Goal: Check status: Check status

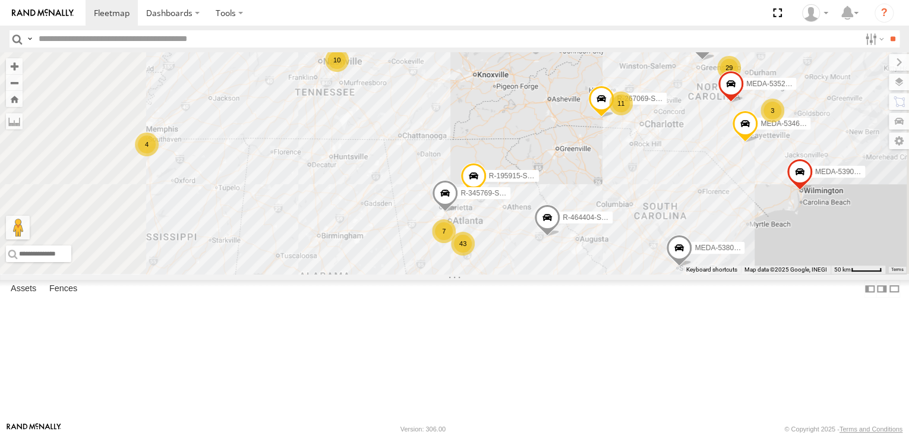
drag, startPoint x: 654, startPoint y: 330, endPoint x: 648, endPoint y: 218, distance: 112.5
click at [648, 218] on div "R-391879-Swing MEDA-532007-Roll R-401591 MEDA-535204-Roll MEDA-538205-Roll MEDA…" at bounding box center [454, 163] width 909 height 222
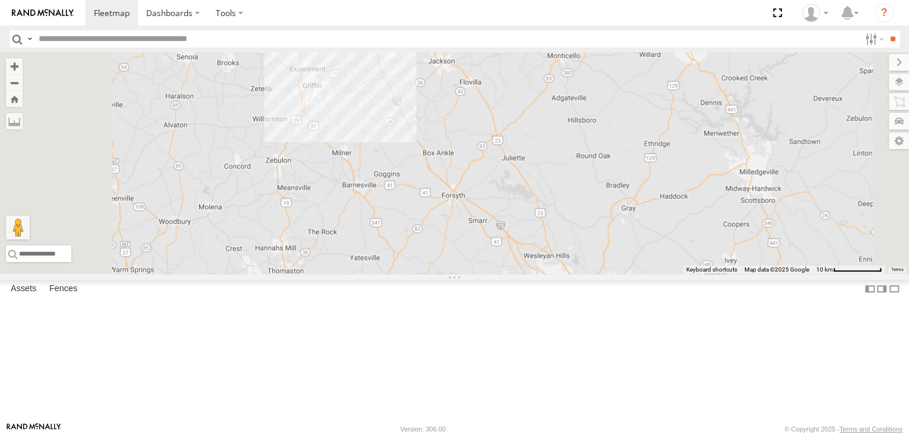
drag, startPoint x: 519, startPoint y: 169, endPoint x: 538, endPoint y: 174, distance: 20.0
click at [538, 174] on div "R-391879-Swing MEDA-532007-Roll R-401591 MEDA-535204-Roll MEDA-538205-Roll MEDA…" at bounding box center [454, 163] width 909 height 222
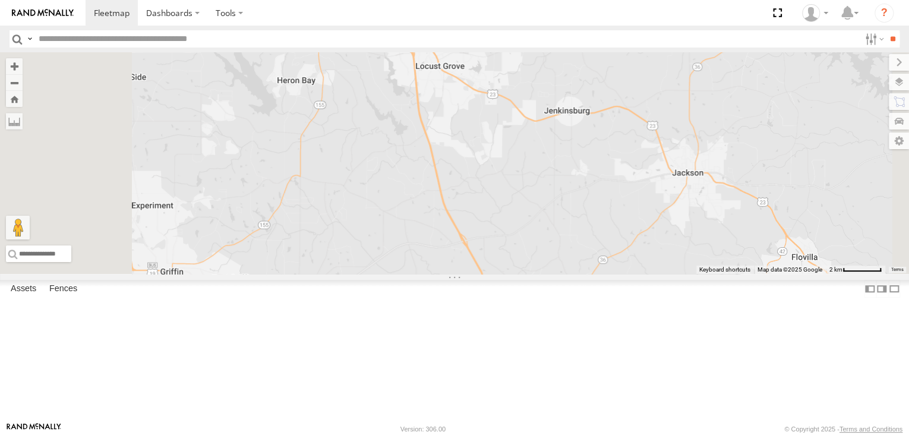
drag, startPoint x: 515, startPoint y: 143, endPoint x: 606, endPoint y: 389, distance: 262.3
click at [606, 274] on div "R-391879-Swing MEDA-532007-Roll R-401591 MEDA-535204-Roll MEDA-538205-Roll MEDA…" at bounding box center [454, 163] width 909 height 222
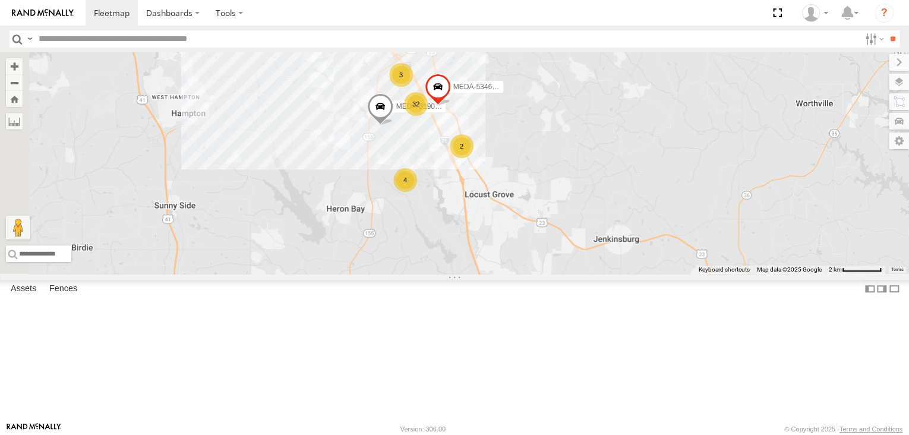
drag, startPoint x: 537, startPoint y: 180, endPoint x: 576, endPoint y: 287, distance: 113.9
click at [576, 274] on div "R-391879-Swing MEDA-532007-Roll R-401591 MEDA-535204-Roll MEDA-538205-Roll MEDA…" at bounding box center [454, 163] width 909 height 222
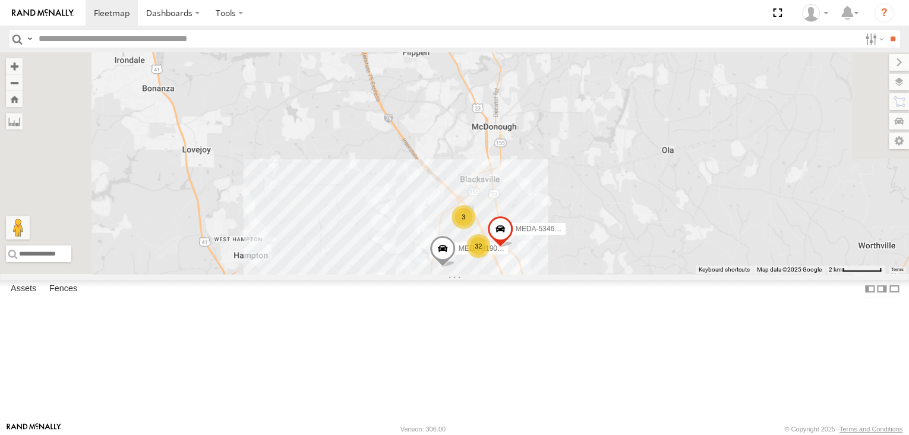
drag, startPoint x: 578, startPoint y: 210, endPoint x: 597, endPoint y: 333, distance: 125.1
click at [648, 274] on div "R-391879-Swing MEDA-532007-Roll R-401591 MEDA-535204-Roll MEDA-538205-Roll MEDA…" at bounding box center [454, 163] width 909 height 222
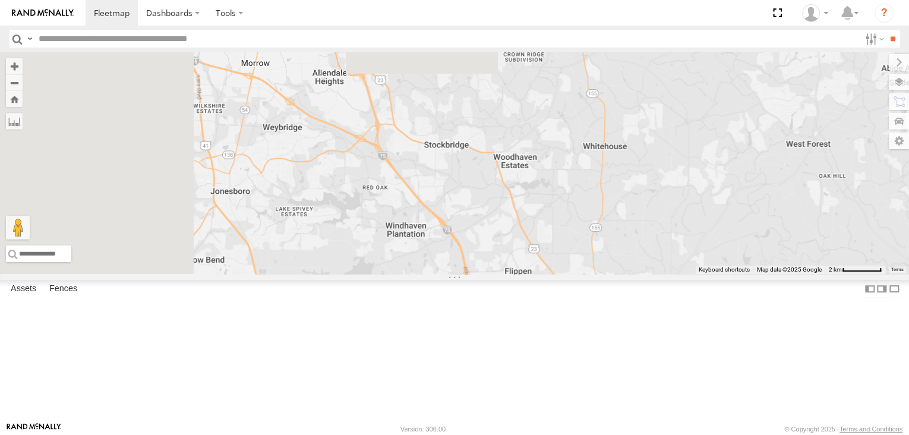
drag, startPoint x: 530, startPoint y: 249, endPoint x: 605, endPoint y: 377, distance: 148.6
click at [605, 274] on div "R-391879-Swing MEDA-532007-Roll R-401591 MEDA-535204-Roll MEDA-538205-Roll MEDA…" at bounding box center [454, 163] width 909 height 222
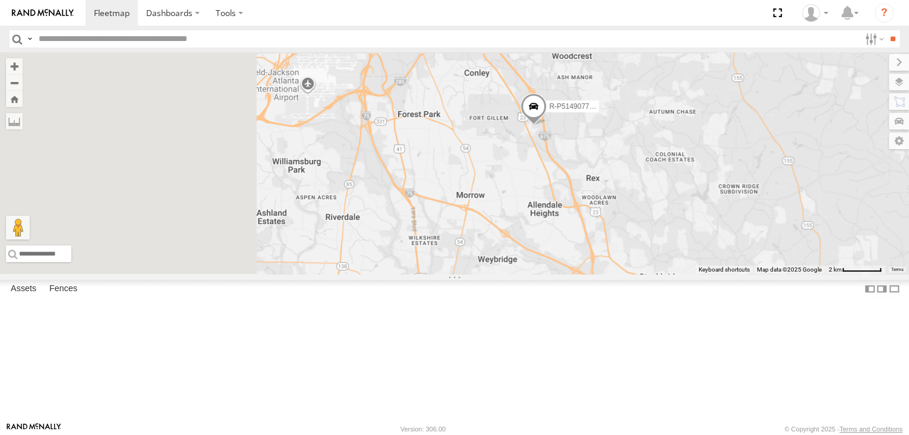
drag, startPoint x: 484, startPoint y: 241, endPoint x: 650, endPoint y: 325, distance: 186.1
click at [682, 274] on div "R-391879-Swing MEDA-532007-Roll R-401591 MEDA-535204-Roll MEDA-538205-Roll MEDA…" at bounding box center [454, 163] width 909 height 222
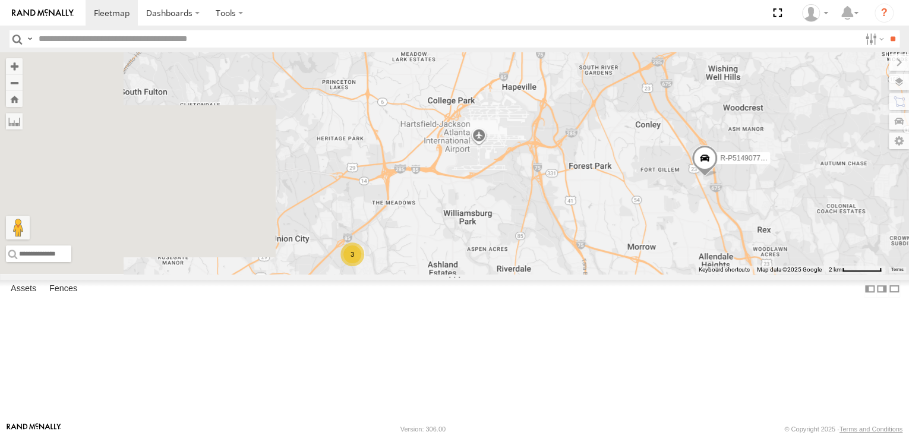
drag, startPoint x: 461, startPoint y: 194, endPoint x: 614, endPoint y: 232, distance: 157.4
click at [614, 232] on div "R-391879-Swing MEDA-532007-Roll R-401591 MEDA-535204-Roll MEDA-538205-Roll MEDA…" at bounding box center [454, 163] width 909 height 222
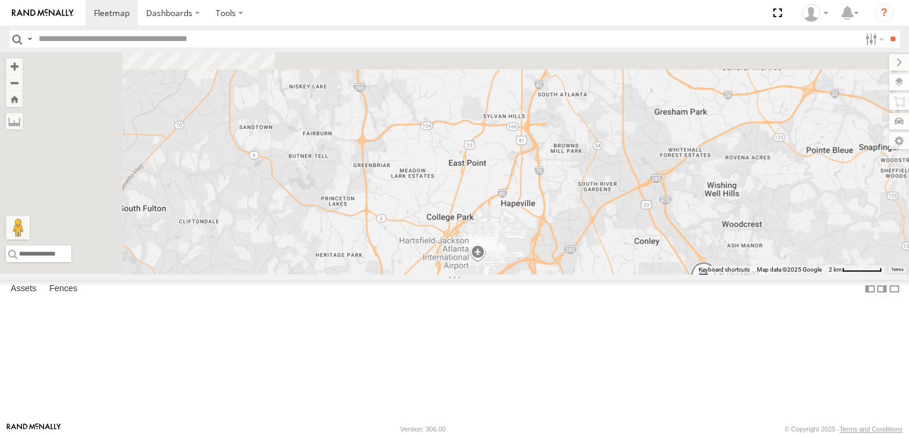
drag, startPoint x: 500, startPoint y: 232, endPoint x: 493, endPoint y: 333, distance: 100.7
click at [497, 274] on div "R-391879-Swing MEDA-532007-Roll R-401591 MEDA-535204-Roll MEDA-538205-Roll MEDA…" at bounding box center [454, 163] width 909 height 222
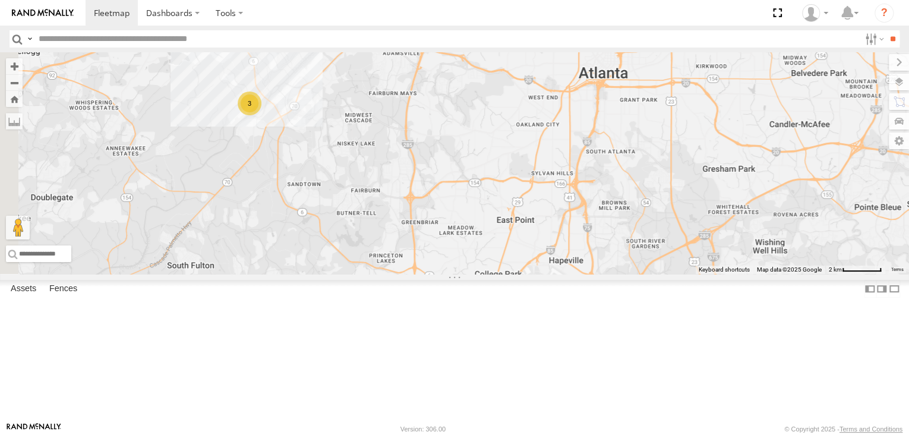
drag, startPoint x: 428, startPoint y: 197, endPoint x: 477, endPoint y: 250, distance: 71.5
click at [477, 250] on div "R-391879-Swing MEDA-532007-Roll R-401591 MEDA-535204-Roll MEDA-538205-Roll MEDA…" at bounding box center [454, 163] width 909 height 222
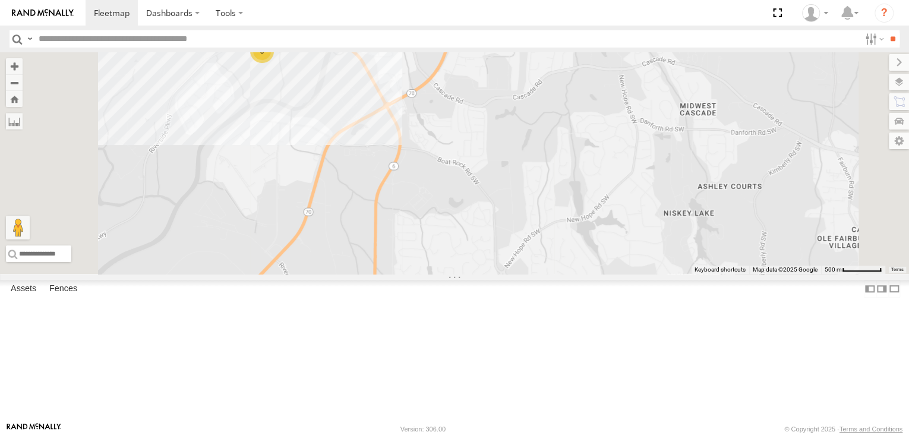
drag, startPoint x: 355, startPoint y: 142, endPoint x: 525, endPoint y: 219, distance: 185.9
click at [525, 219] on div "R-391879-Swing MEDA-532007-Roll R-401591 MEDA-535204-Roll MEDA-538205-Roll MEDA…" at bounding box center [454, 163] width 909 height 222
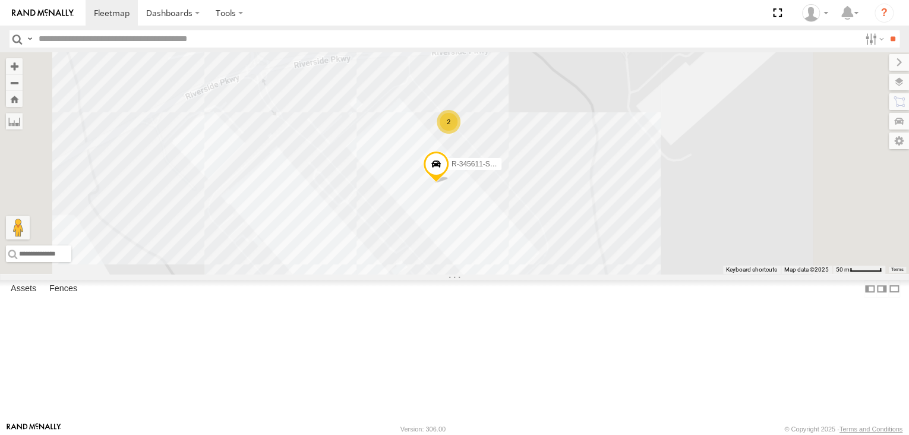
click at [461, 134] on div "2" at bounding box center [449, 122] width 24 height 24
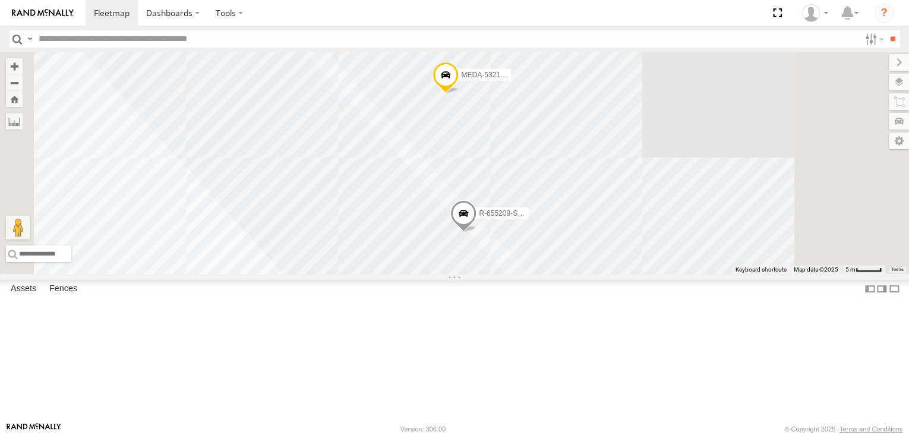
click at [530, 79] on span "MEDA-532141-Swing" at bounding box center [495, 75] width 68 height 8
click at [767, 157] on div "R-391879-Swing MEDA-532007-Roll R-401591 MEDA-535204-Roll MEDA-538205-Roll MEDA…" at bounding box center [454, 163] width 909 height 222
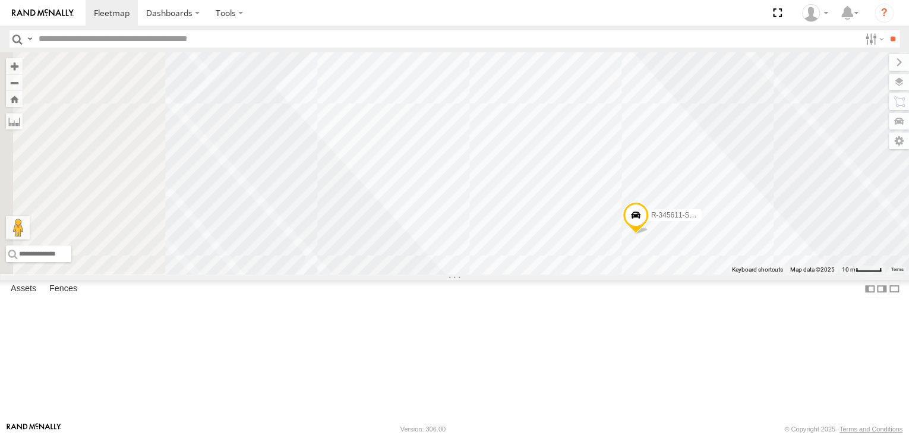
drag, startPoint x: 584, startPoint y: 374, endPoint x: 823, endPoint y: 90, distance: 371.6
click at [823, 90] on div "R-391879-Swing MEDA-532007-Roll R-401591 MEDA-535204-Roll MEDA-538205-Roll MEDA…" at bounding box center [454, 163] width 909 height 222
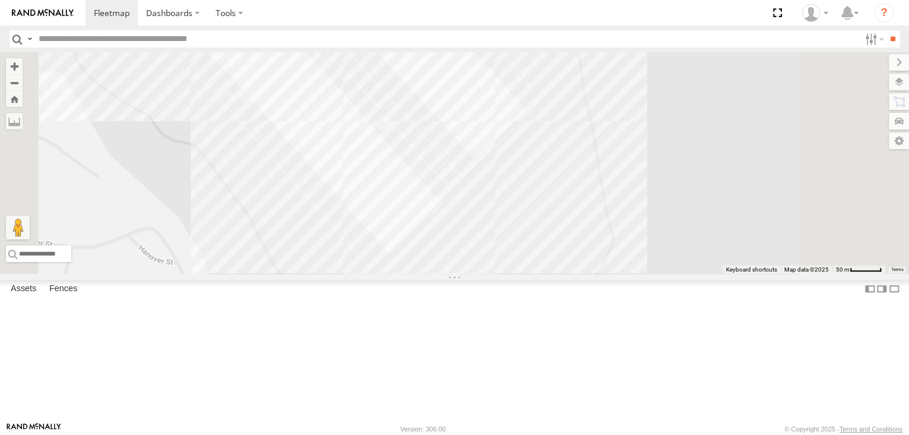
drag, startPoint x: 578, startPoint y: 332, endPoint x: 497, endPoint y: 194, distance: 159.8
click at [497, 194] on div "R-391879-Swing MEDA-532007-Roll R-401591 MEDA-535204-Roll MEDA-538205-Roll MEDA…" at bounding box center [454, 163] width 909 height 222
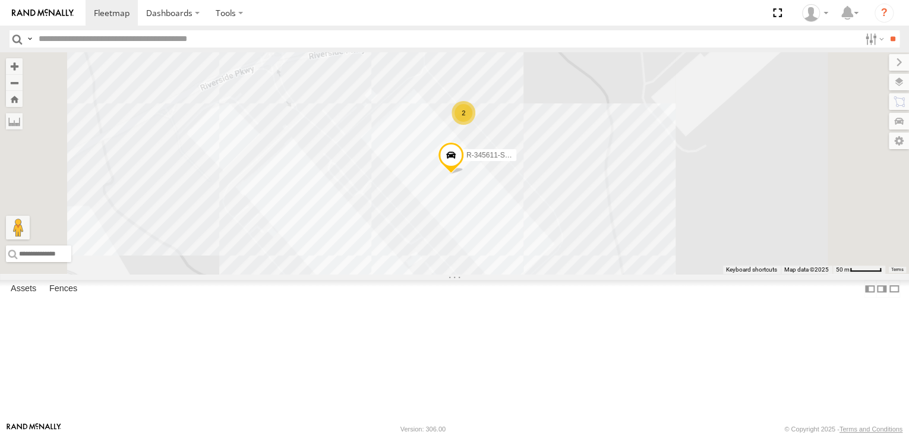
drag, startPoint x: 602, startPoint y: 194, endPoint x: 631, endPoint y: 330, distance: 138.5
click at [631, 274] on div "R-391879-Swing MEDA-532007-Roll R-401591 MEDA-535204-Roll MEDA-538205-Roll MEDA…" at bounding box center [454, 163] width 909 height 222
click at [464, 174] on span at bounding box center [451, 158] width 26 height 32
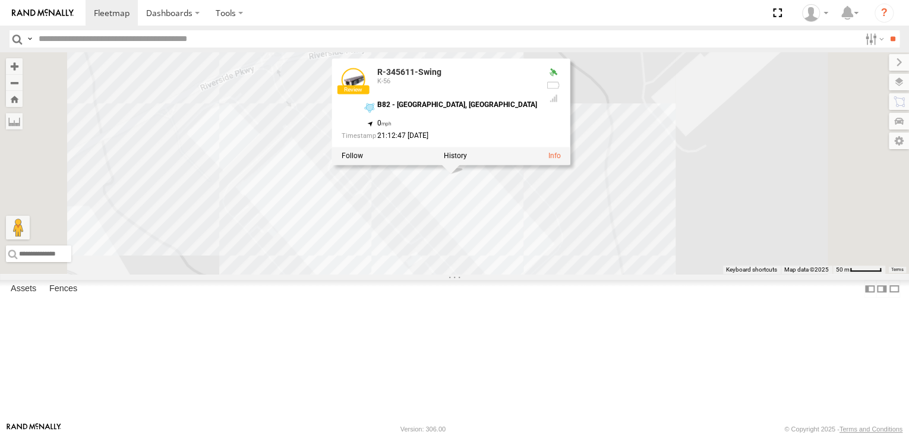
click at [787, 274] on div "R-391879-Swing MEDA-532007-Roll R-401591 MEDA-535204-Roll MEDA-538205-Roll MEDA…" at bounding box center [454, 163] width 909 height 222
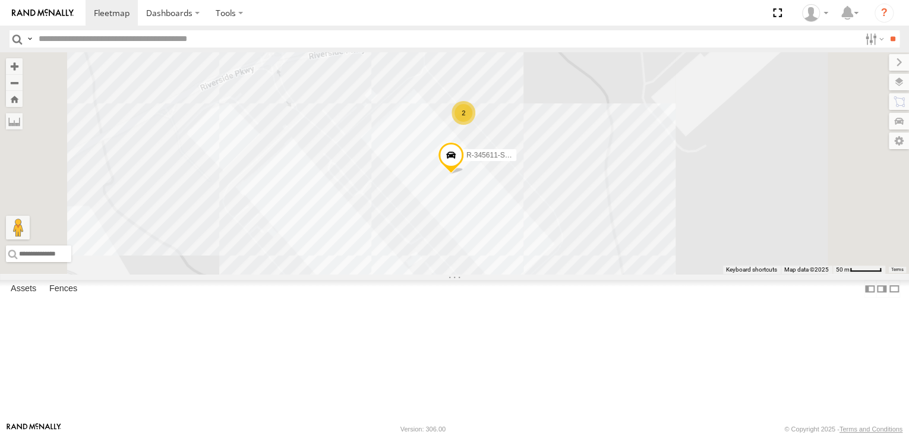
click at [475, 125] on div "2" at bounding box center [464, 113] width 24 height 24
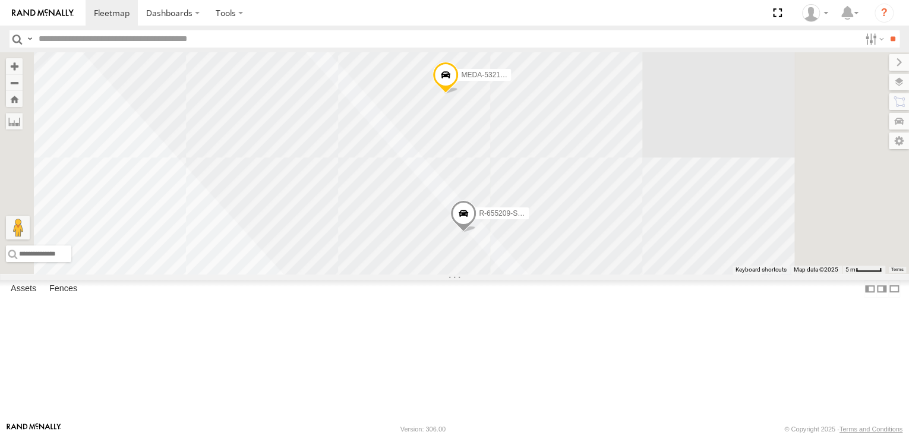
click at [532, 218] on span "R-655209-Swing" at bounding box center [505, 213] width 53 height 8
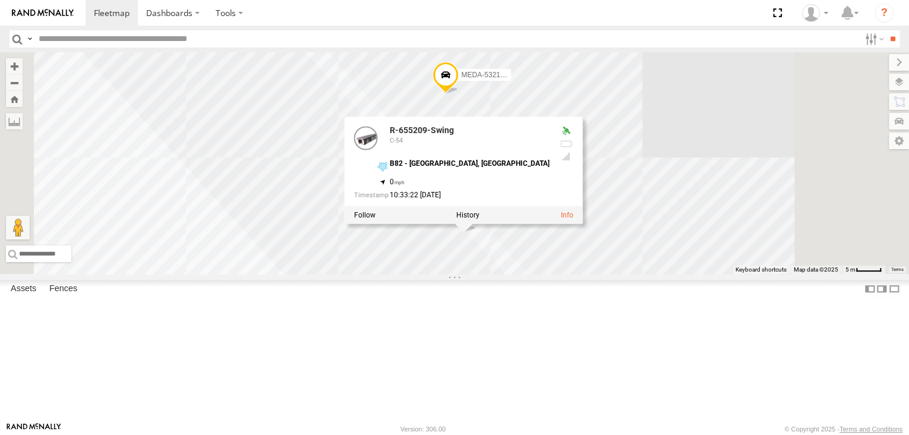
drag, startPoint x: 773, startPoint y: 139, endPoint x: 761, endPoint y: 140, distance: 12.5
click at [773, 139] on div "R-391879-Swing MEDA-532007-Roll R-401591 MEDA-535204-Roll MEDA-538205-Roll MEDA…" at bounding box center [454, 163] width 909 height 222
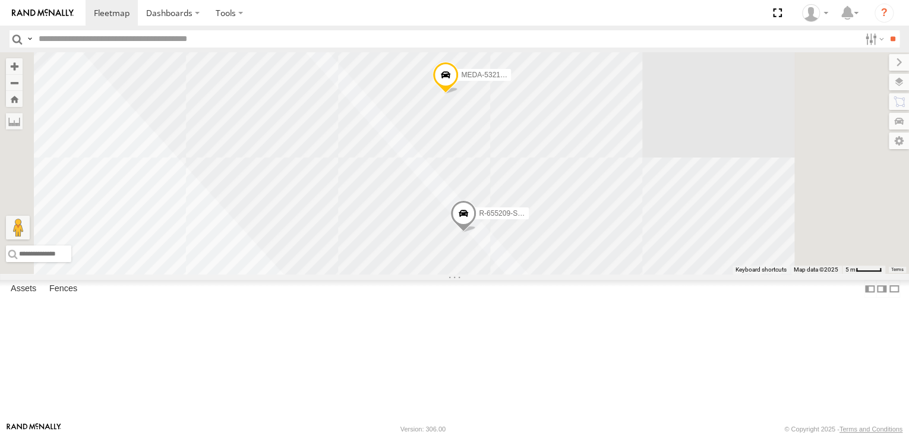
click at [530, 79] on span "MEDA-532141-Swing" at bounding box center [495, 75] width 68 height 8
click at [851, 177] on div "R-391879-Swing MEDA-532007-Roll R-401591 MEDA-535204-Roll MEDA-538205-Roll MEDA…" at bounding box center [454, 163] width 909 height 222
